Goal: Transaction & Acquisition: Obtain resource

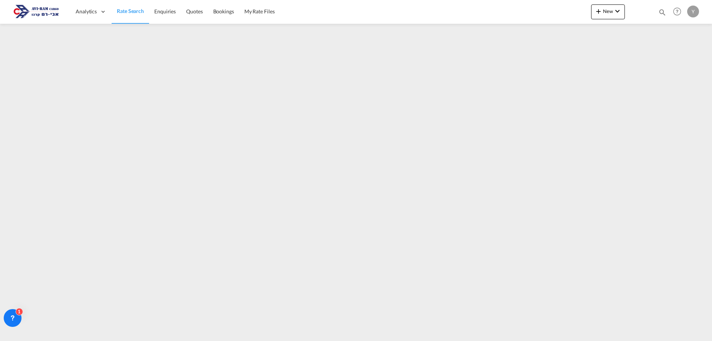
click at [125, 9] on span "Rate Search" at bounding box center [130, 11] width 27 height 6
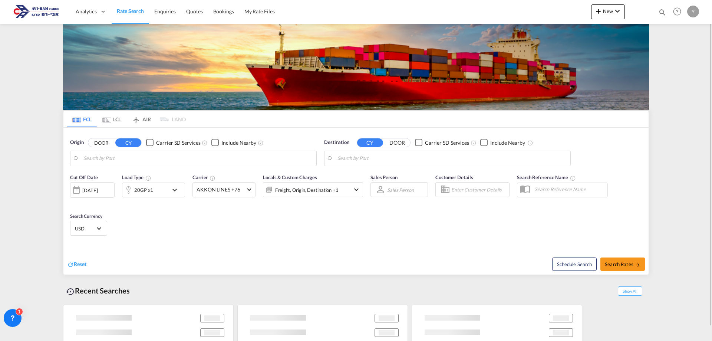
type input "[GEOGRAPHIC_DATA], [GEOGRAPHIC_DATA]"
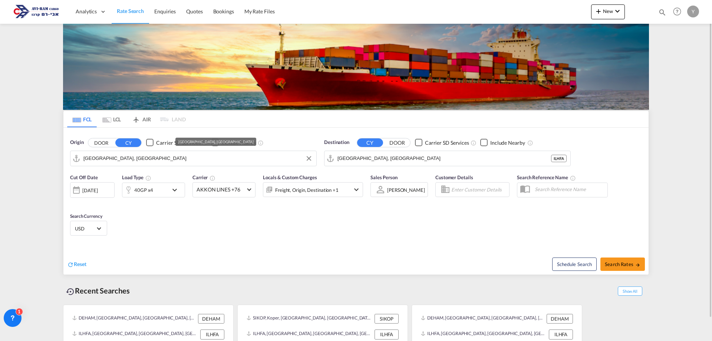
click at [194, 160] on input "[GEOGRAPHIC_DATA], [GEOGRAPHIC_DATA]" at bounding box center [197, 158] width 229 height 11
type input "/"
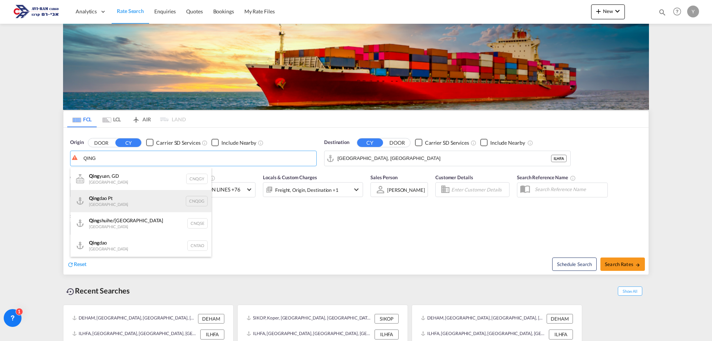
click at [188, 203] on div "[PERSON_NAME] Pt China CNQDG" at bounding box center [140, 201] width 141 height 22
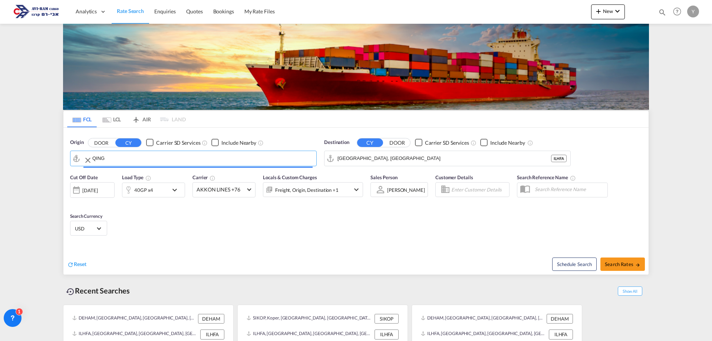
type input "Qingdao Pt, CNQDG"
click at [378, 163] on input "[GEOGRAPHIC_DATA], [GEOGRAPHIC_DATA]" at bounding box center [452, 158] width 229 height 11
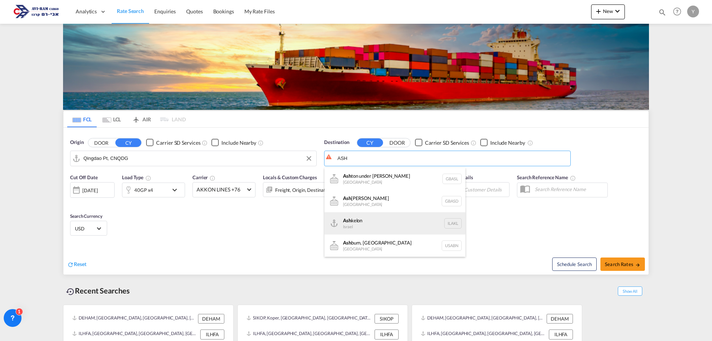
click at [404, 222] on div "[PERSON_NAME] Israel [GEOGRAPHIC_DATA]" at bounding box center [395, 223] width 141 height 22
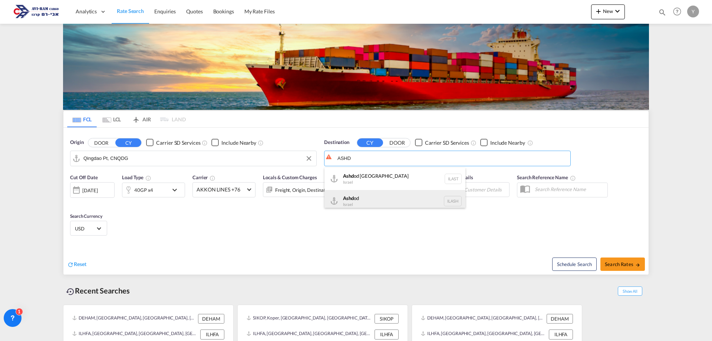
click at [372, 195] on div "Ashd od [GEOGRAPHIC_DATA] [GEOGRAPHIC_DATA]" at bounding box center [395, 201] width 141 height 22
type input "Ashdod, ILASH"
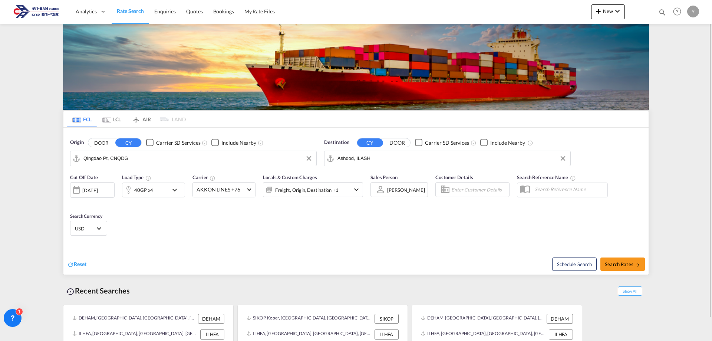
click at [111, 120] on md-icon "Use the left and right arrow keys to navigate between tabs" at bounding box center [106, 120] width 9 height 6
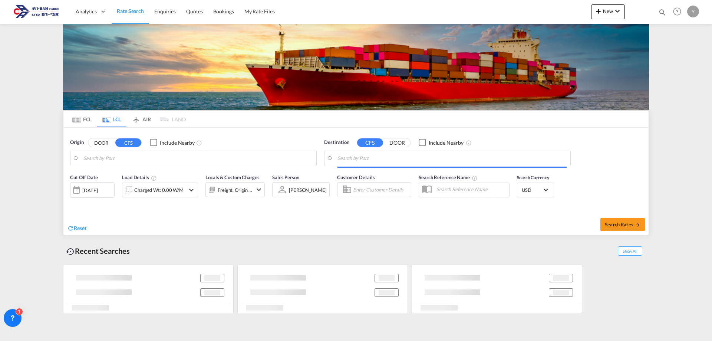
type input "Koper, SIKOP"
type input "[GEOGRAPHIC_DATA], [GEOGRAPHIC_DATA]"
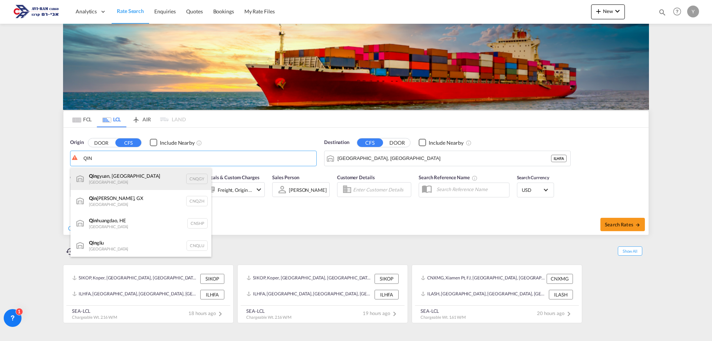
click at [81, 176] on div "[PERSON_NAME], GD China CNQGY" at bounding box center [140, 179] width 141 height 22
type input "Qingyuan, GD, CNQGY"
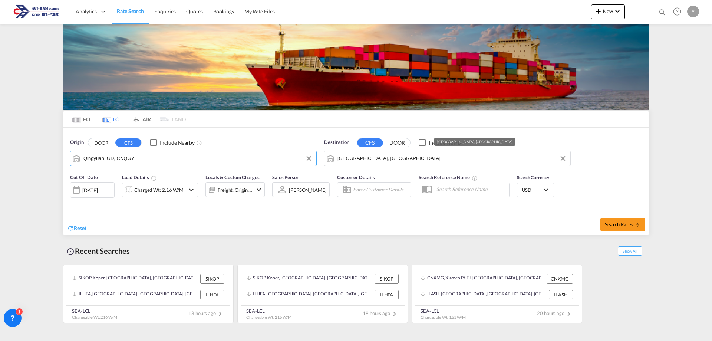
click at [395, 157] on input "[GEOGRAPHIC_DATA], [GEOGRAPHIC_DATA]" at bounding box center [452, 158] width 229 height 11
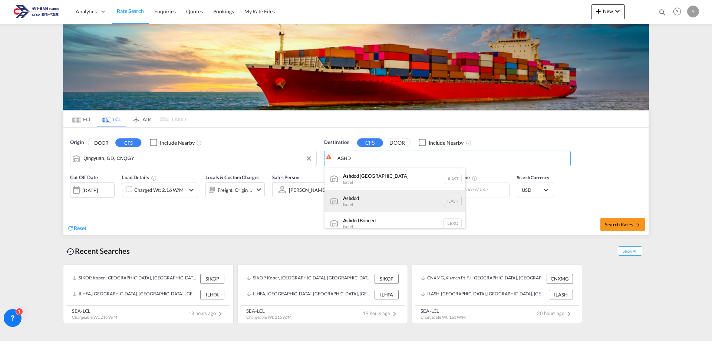
click at [385, 206] on div "Ashd od [GEOGRAPHIC_DATA] [GEOGRAPHIC_DATA]" at bounding box center [395, 201] width 141 height 22
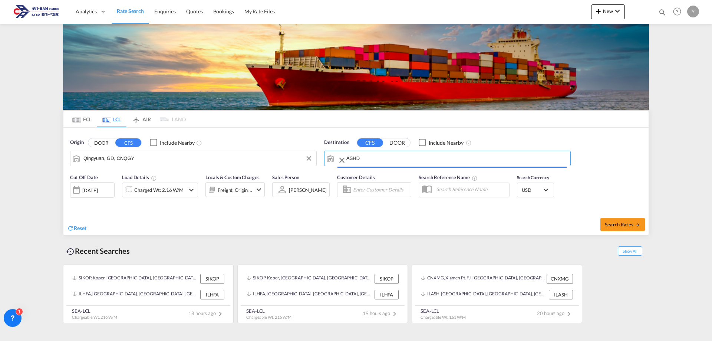
type input "Ashdod, ILASH"
click at [180, 191] on div "Charged Wt: 2.16 W/M" at bounding box center [158, 190] width 49 height 10
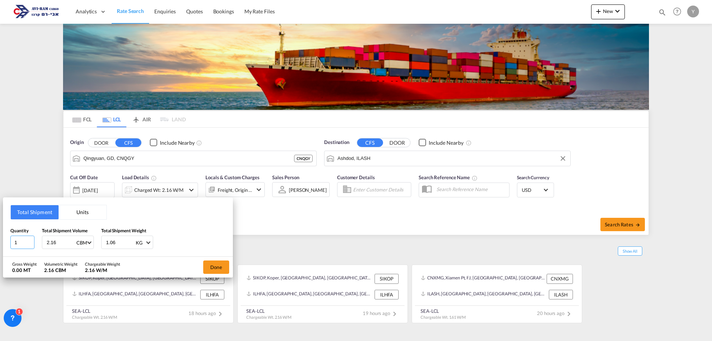
drag, startPoint x: 32, startPoint y: 243, endPoint x: 10, endPoint y: 244, distance: 21.6
click at [10, 244] on input "1" at bounding box center [22, 242] width 24 height 13
type input "2"
drag, startPoint x: 59, startPoint y: 247, endPoint x: 41, endPoint y: 249, distance: 18.7
click at [41, 249] on div "Total Shipment Units Quantity 2 Total Shipment Volume 2.16 CBM CBM CFT Total Sh…" at bounding box center [118, 226] width 230 height 59
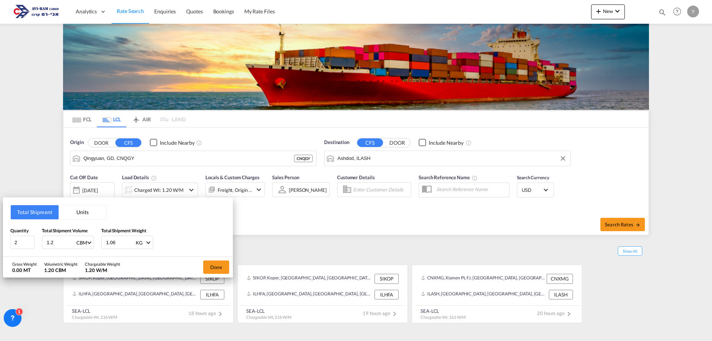
type input "1.2"
drag, startPoint x: 118, startPoint y: 244, endPoint x: 79, endPoint y: 251, distance: 39.5
click at [79, 251] on div "Total Shipment Units Quantity 2 Total Shipment Volume 1.2 CBM CBM CFT Total Shi…" at bounding box center [118, 226] width 230 height 59
type input "756"
click at [217, 264] on button "Done" at bounding box center [216, 266] width 26 height 13
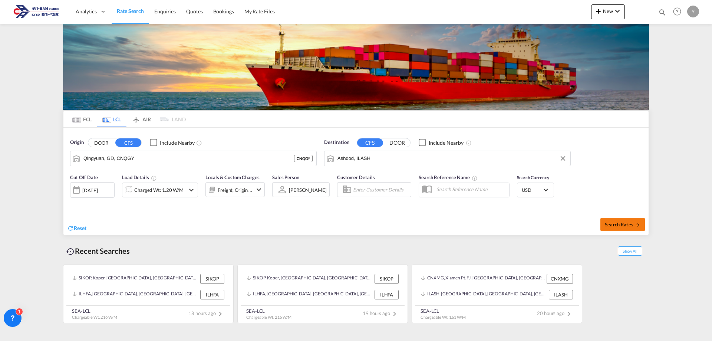
click at [601, 221] on button "Search Rates" at bounding box center [623, 224] width 45 height 13
type input "CNQGY to ILASH / [DATE]"
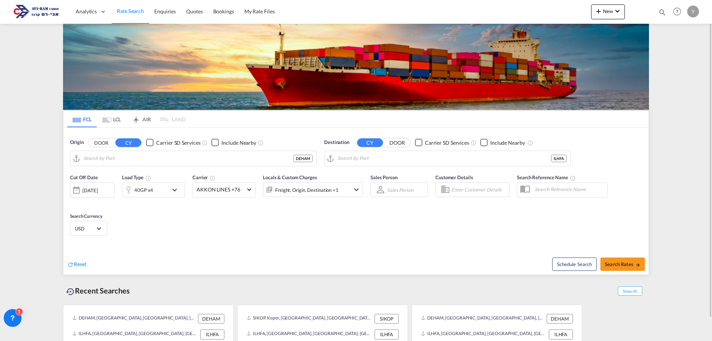
type input "[GEOGRAPHIC_DATA], [GEOGRAPHIC_DATA]"
click at [110, 121] on md-icon "Use the left and right arrow keys to navigate between tabs" at bounding box center [106, 120] width 9 height 6
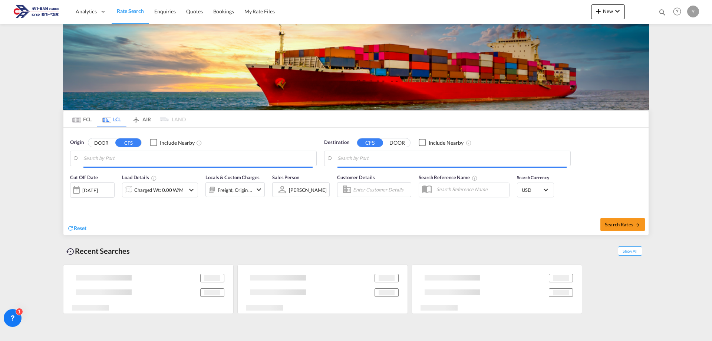
type input "Qingyuan, GD, CNQGY"
type input "Ashdod, ILASH"
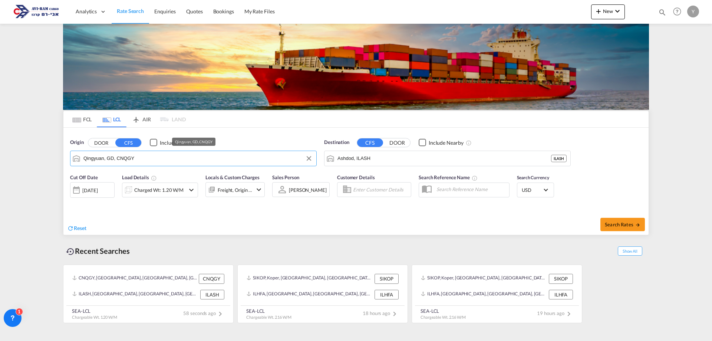
click at [154, 157] on input "Qingyuan, GD, CNQGY" at bounding box center [197, 158] width 229 height 11
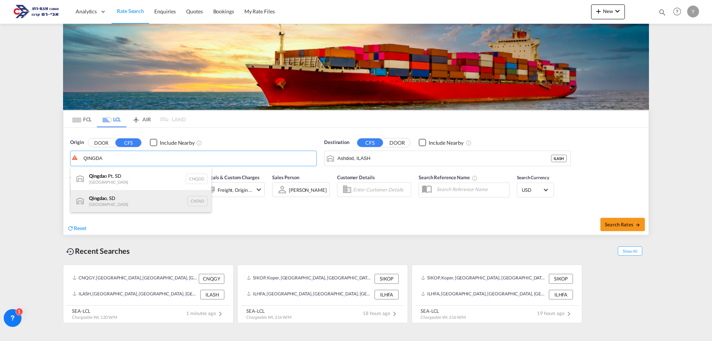
click at [101, 208] on div "Qingda o, SD China CNTAO" at bounding box center [140, 201] width 141 height 22
type input "[GEOGRAPHIC_DATA], [GEOGRAPHIC_DATA], [GEOGRAPHIC_DATA]"
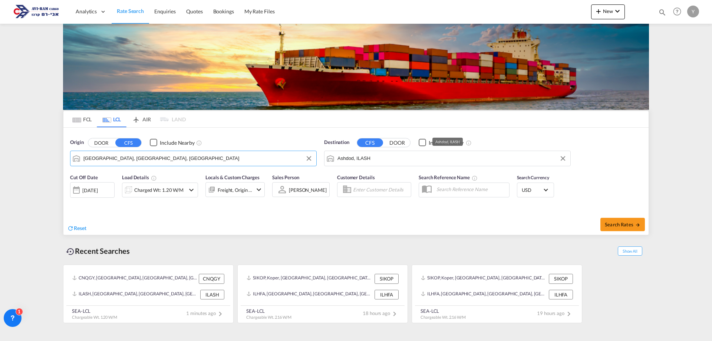
click at [393, 157] on input "Ashdod, ILASH" at bounding box center [452, 158] width 229 height 11
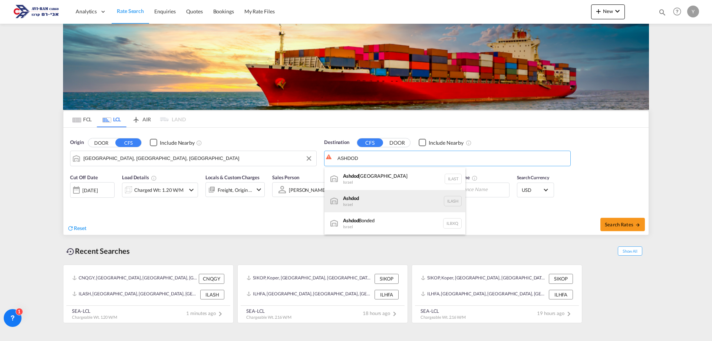
click at [395, 200] on div "Ashdod [GEOGRAPHIC_DATA] [GEOGRAPHIC_DATA]" at bounding box center [395, 201] width 141 height 22
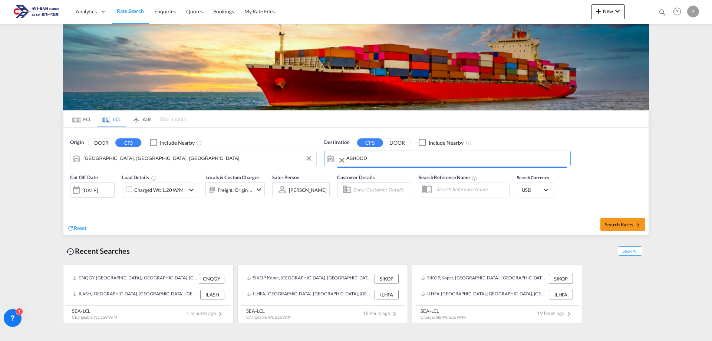
type input "Ashdod, ILASH"
click at [613, 229] on button "Search Rates" at bounding box center [623, 224] width 45 height 13
type input "CNTAO to ILASH / [DATE]"
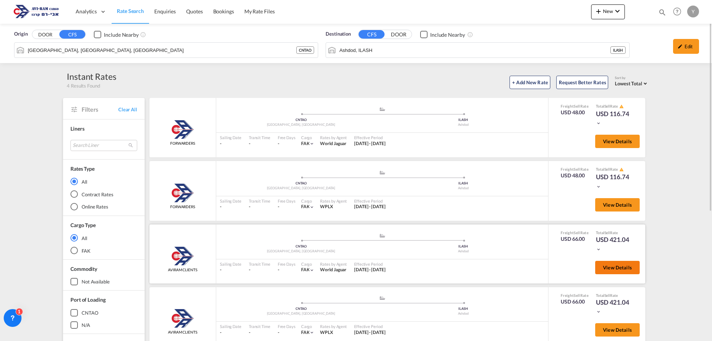
click at [620, 269] on span "View Details" at bounding box center [617, 268] width 29 height 6
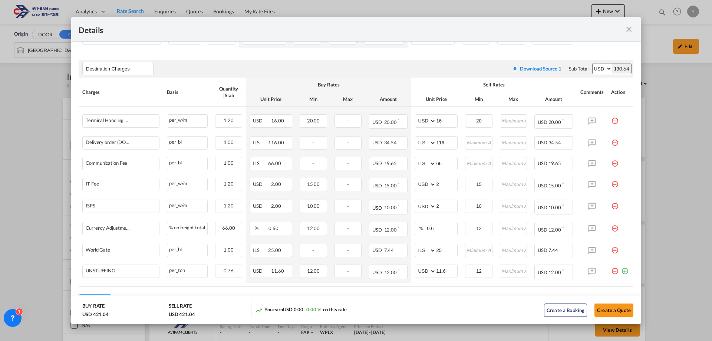
scroll to position [371, 0]
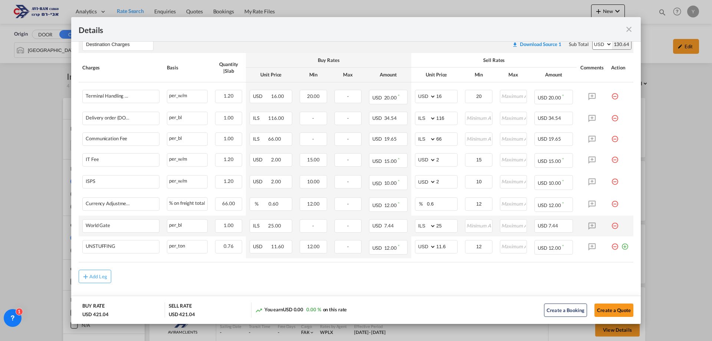
click at [611, 228] on td "Port of Loading ..." at bounding box center [621, 226] width 26 height 21
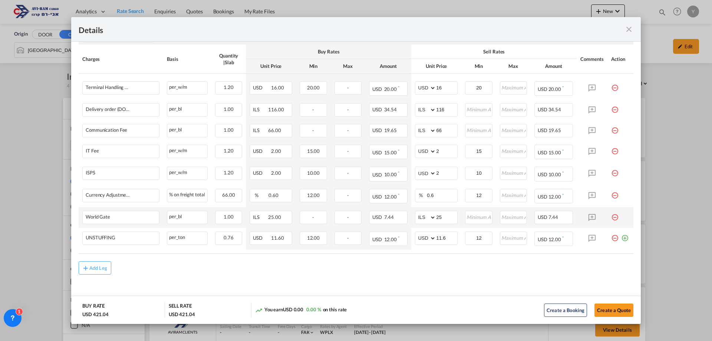
scroll to position [381, 0]
click at [611, 216] on md-icon "icon-minus-circle-outline red-400-fg pt-7" at bounding box center [614, 212] width 7 height 7
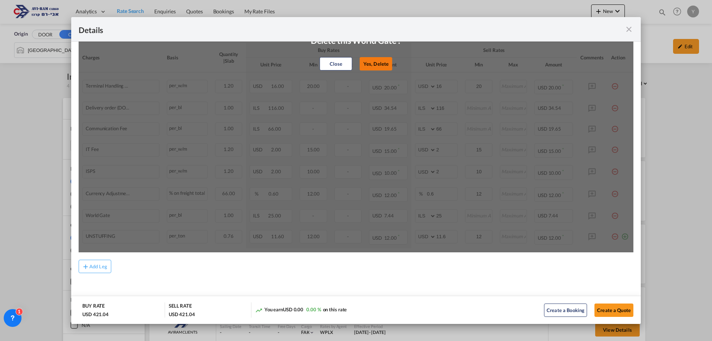
click at [369, 66] on button "Yes, Delete" at bounding box center [376, 63] width 33 height 13
select select "string:USD"
type input "11.6"
type input "12"
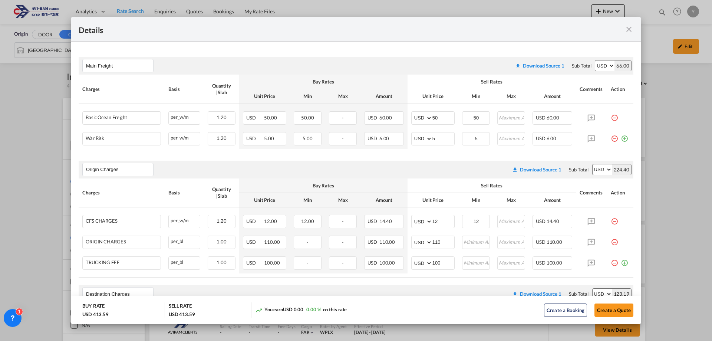
scroll to position [148, 0]
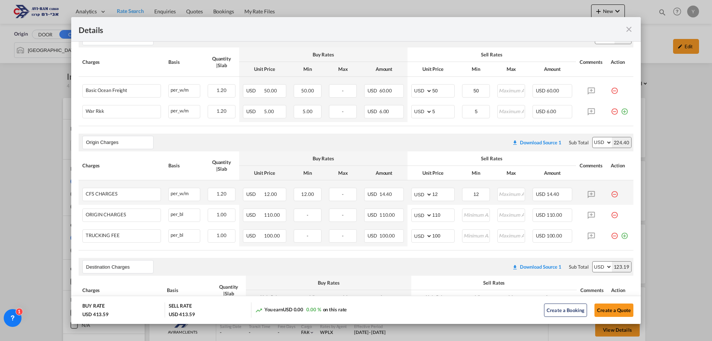
click at [611, 194] on md-icon "icon-minus-circle-outline red-400-fg pt-7" at bounding box center [614, 191] width 7 height 7
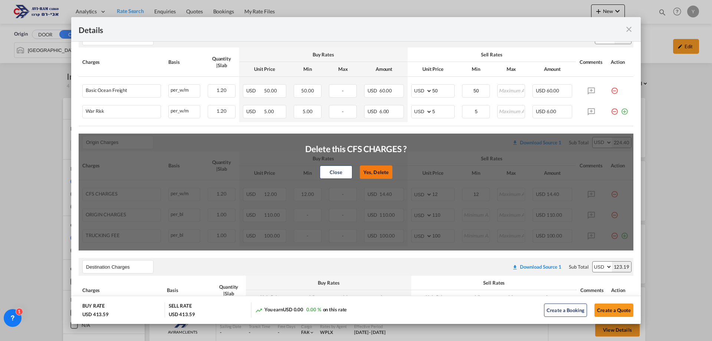
click at [368, 169] on button "Yes, Delete" at bounding box center [376, 171] width 33 height 13
type input "110"
type input "100"
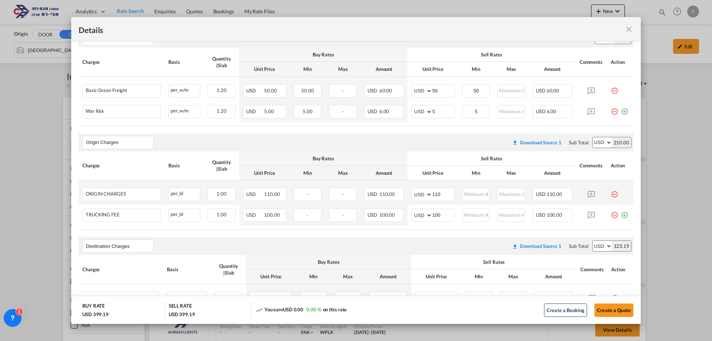
click at [611, 195] on md-icon "icon-minus-circle-outline red-400-fg pt-7" at bounding box center [614, 191] width 7 height 7
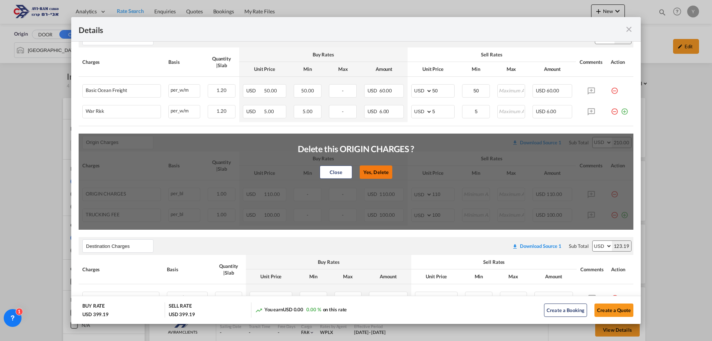
click at [367, 168] on button "Yes, Delete" at bounding box center [376, 171] width 33 height 13
type input "100"
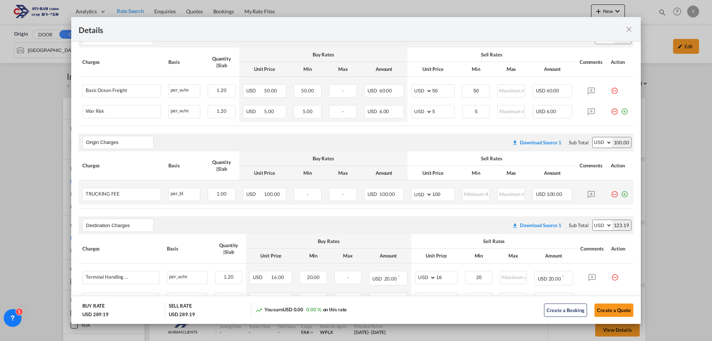
click at [612, 193] on md-icon "icon-minus-circle-outline red-400-fg pt-7" at bounding box center [614, 191] width 7 height 7
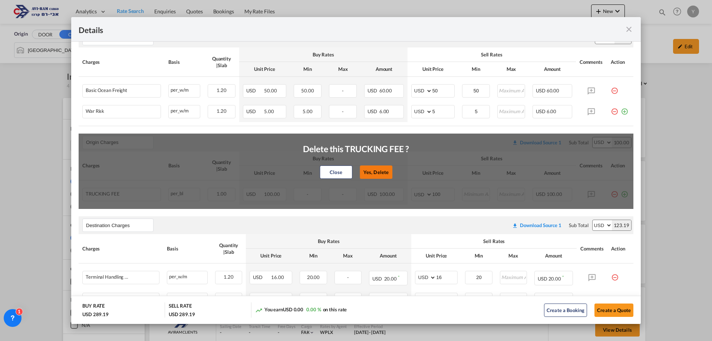
click at [381, 170] on button "Yes, Delete" at bounding box center [376, 171] width 33 height 13
type input "Destination Charges"
type input "16"
type input "20"
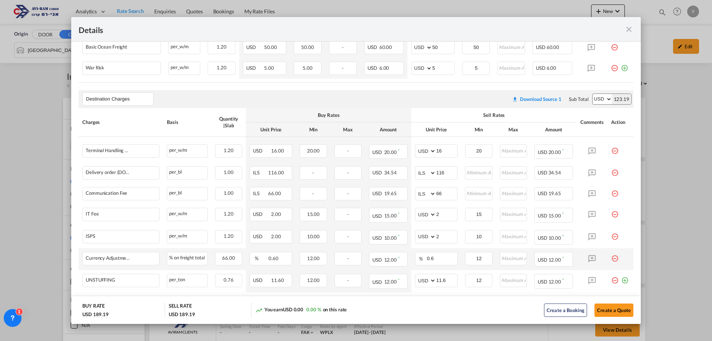
scroll to position [236, 0]
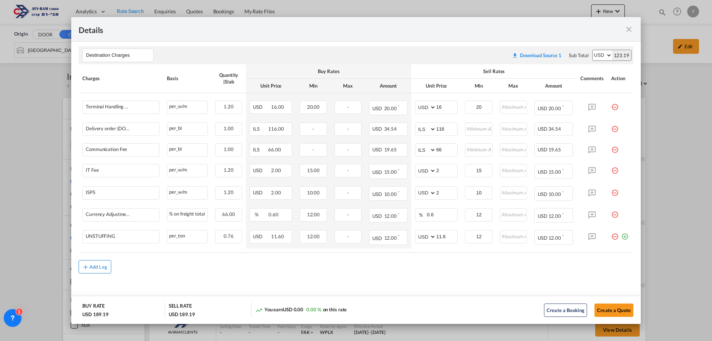
click at [91, 269] on div "Add Leg" at bounding box center [98, 267] width 18 height 4
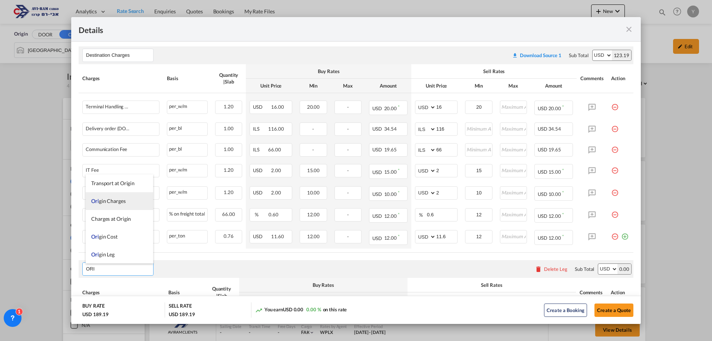
click at [88, 198] on li "Ori gin Charges" at bounding box center [120, 201] width 68 height 18
type input "Origin Charges"
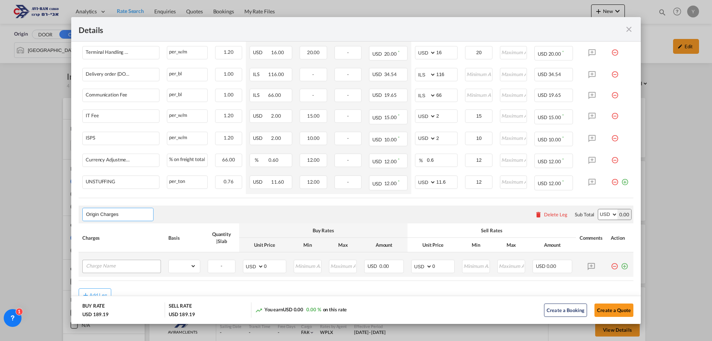
scroll to position [319, 0]
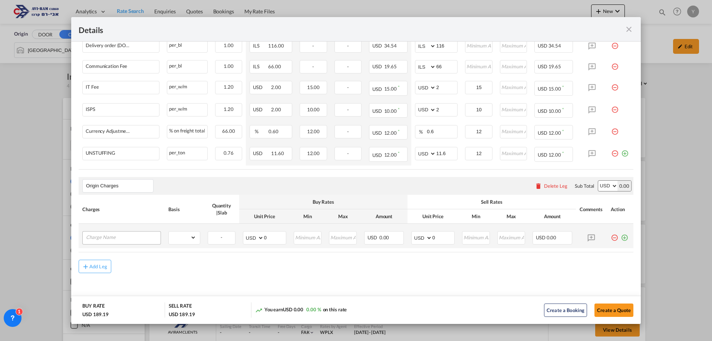
click at [100, 243] on div "Port of Loading ..." at bounding box center [121, 237] width 79 height 13
click at [97, 239] on input "Charge Name" at bounding box center [123, 236] width 75 height 11
click at [99, 249] on span "EXW A" at bounding box center [99, 251] width 16 height 6
type input "EXW ALL IN"
click at [191, 243] on select "gross_weight volumetric_weight per_shipment per_bl per_km per_hawb per_kg flat …" at bounding box center [182, 237] width 27 height 12
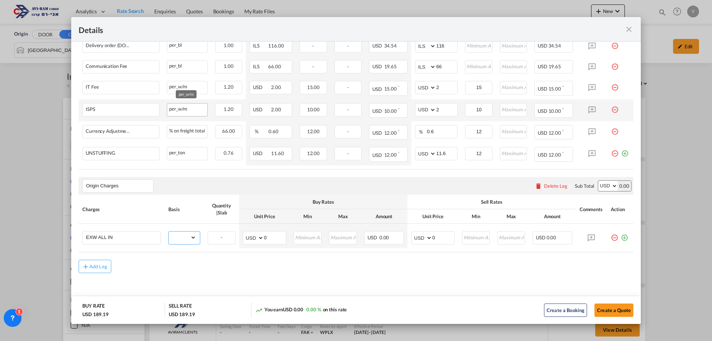
select select "per_bl"
click at [169, 231] on select "gross_weight volumetric_weight per_shipment per_bl per_km per_hawb per_kg flat …" at bounding box center [182, 237] width 27 height 12
drag, startPoint x: 437, startPoint y: 237, endPoint x: 425, endPoint y: 240, distance: 12.8
click at [425, 240] on md-input-container "AED AFN ALL AMD ANG AOA ARS AUD AWG AZN BAM BBD BDT BGN BHD BIF BMD BND [PERSON…" at bounding box center [432, 237] width 43 height 13
type input "380"
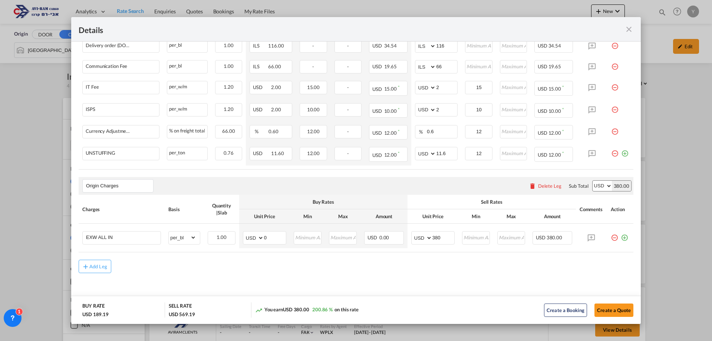
click at [408, 287] on md-content "Main Freight Please enter leg name Leg Name Already Exists Download Source 1 Su…" at bounding box center [356, 79] width 570 height 469
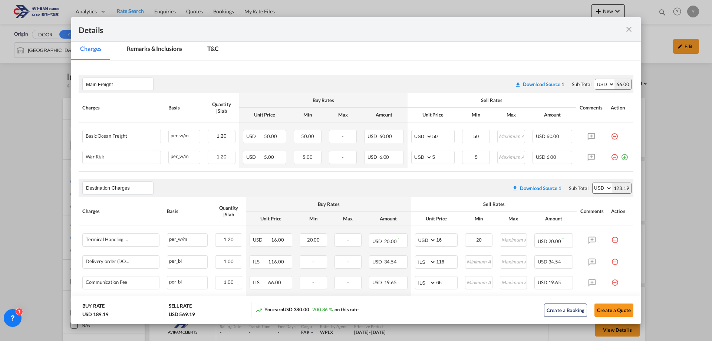
scroll to position [0, 0]
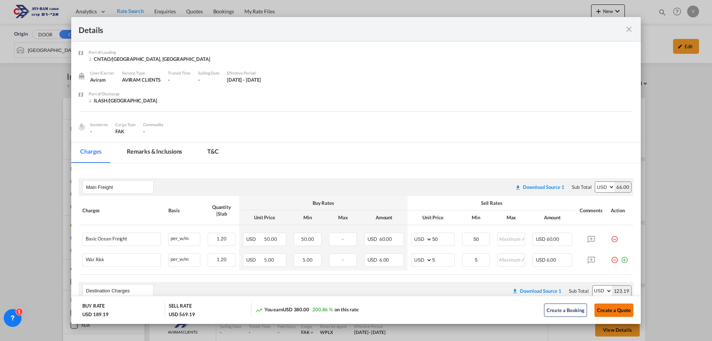
click at [616, 311] on button "Create a Quote" at bounding box center [614, 309] width 39 height 13
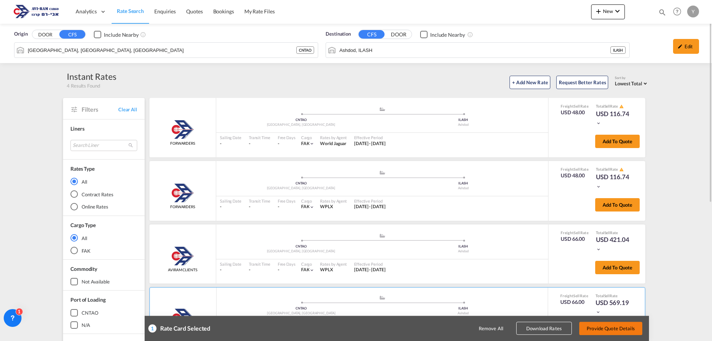
click at [626, 327] on button "Provide Quote Details" at bounding box center [610, 328] width 63 height 13
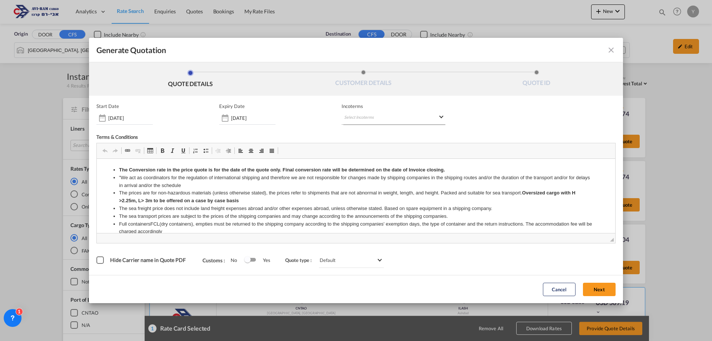
click at [360, 118] on md-select "Select Incoterms CPT - export Carrier Paid to FCA - import Free Carrier FOB - i…" at bounding box center [394, 117] width 104 height 13
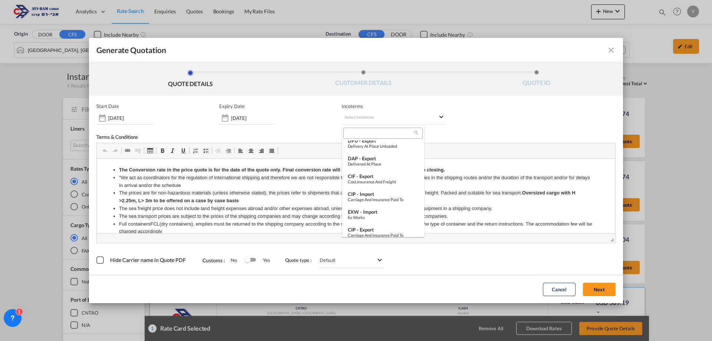
scroll to position [111, 0]
click at [378, 197] on div "EXW - import" at bounding box center [383, 196] width 70 height 6
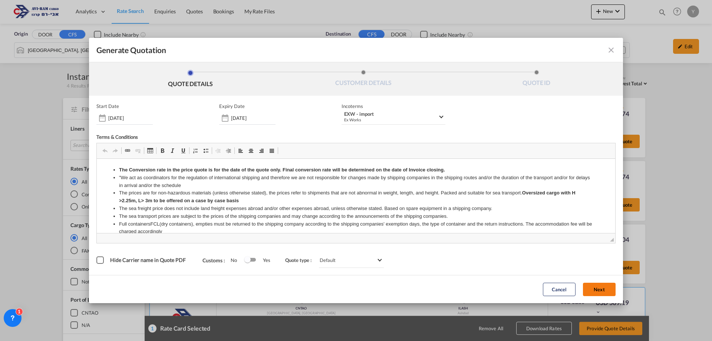
click at [598, 285] on button "Next" at bounding box center [599, 289] width 33 height 13
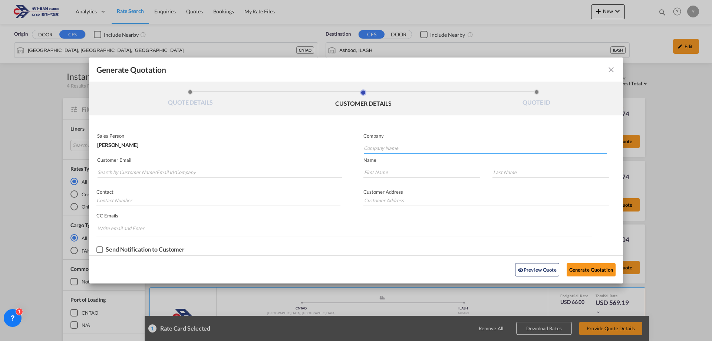
click at [384, 147] on input "Company Name" at bounding box center [485, 147] width 243 height 11
click at [379, 160] on span "MY D" at bounding box center [373, 161] width 13 height 6
type input "MY DENTAL"
type input "NESHER, [GEOGRAPHIC_DATA]"
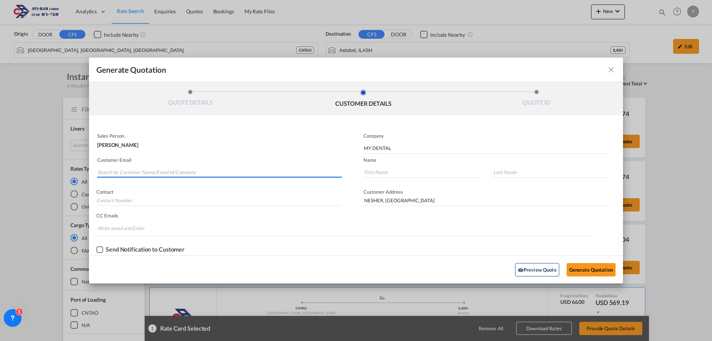
click at [124, 169] on input "Search by Customer Name/Email Id/Company" at bounding box center [220, 172] width 244 height 11
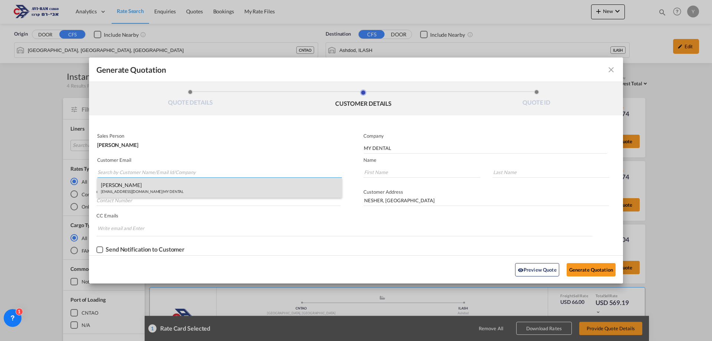
click at [145, 196] on div "[PERSON_NAME] [PERSON_NAME][EMAIL_ADDRESS][DOMAIN_NAME] | MY DENTAL" at bounding box center [219, 188] width 245 height 20
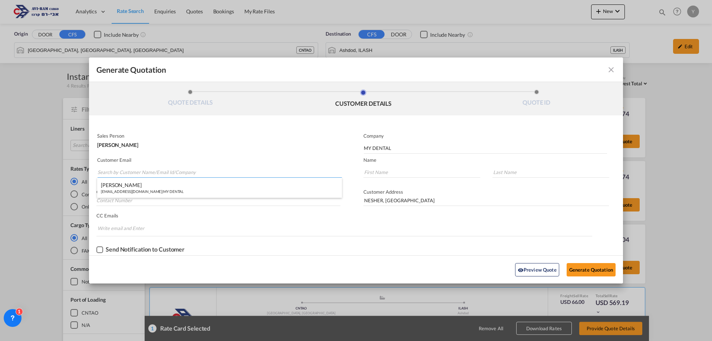
type input "[EMAIL_ADDRESS][DOMAIN_NAME]"
type input "Tomer"
type input "Tsohabany"
type input "[US_EMPLOYER_IDENTIFICATION_NUMBER]"
click at [579, 273] on button "Generate Quotation" at bounding box center [591, 269] width 49 height 13
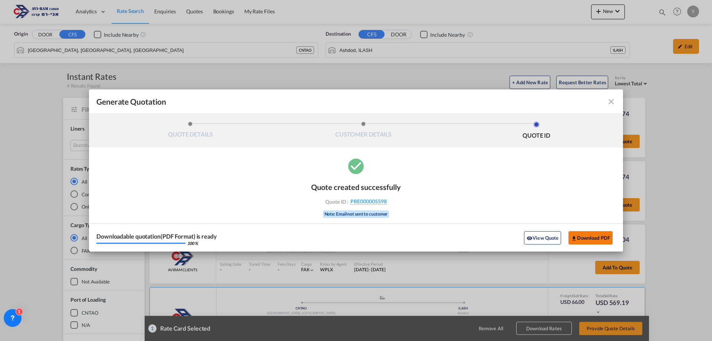
click at [582, 234] on button "Download PDF" at bounding box center [591, 237] width 44 height 13
